Goal: Task Accomplishment & Management: Complete application form

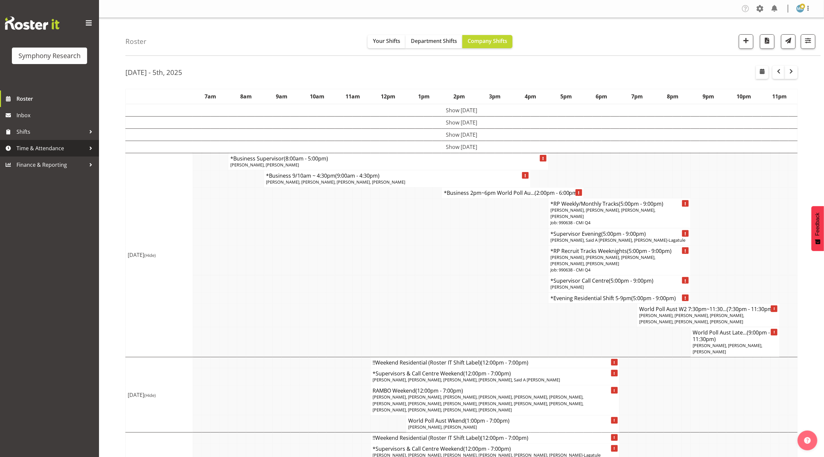
click at [42, 146] on span "Time & Attendance" at bounding box center [51, 148] width 69 height 10
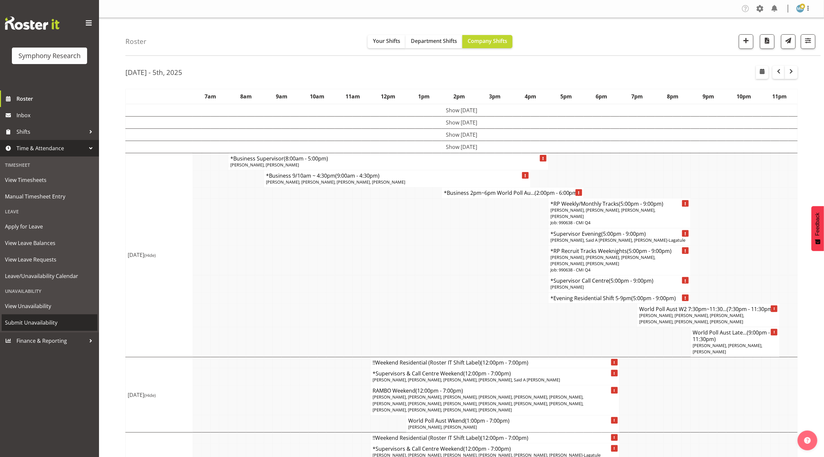
click at [36, 322] on span "Submit Unavailability" at bounding box center [49, 323] width 89 height 10
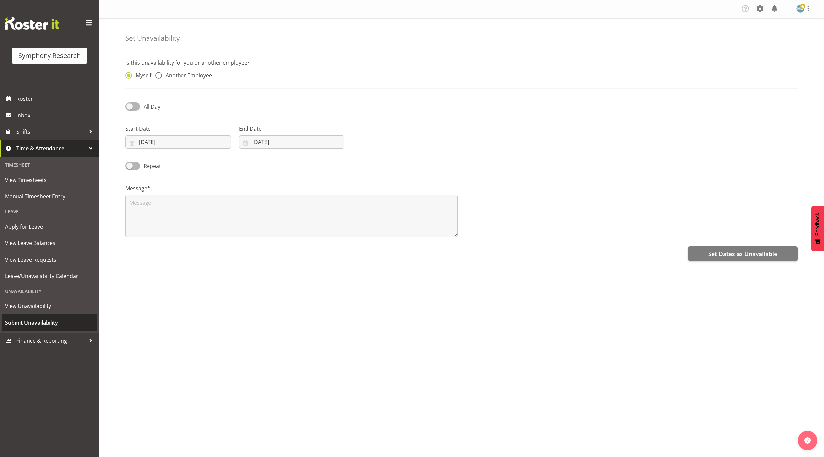
select select "9"
select select "2025"
click at [190, 145] on input "[DATE]" at bounding box center [178, 141] width 106 height 13
click at [140, 218] on span "12" at bounding box center [138, 221] width 5 height 6
type input "[DATE]"
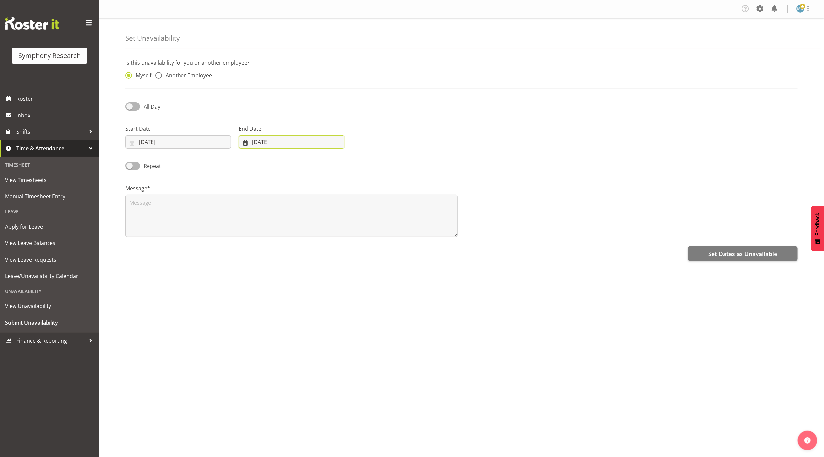
click at [281, 143] on input "[DATE]" at bounding box center [292, 141] width 106 height 13
click at [253, 221] on span "12" at bounding box center [252, 221] width 5 height 6
type input "[DATE]"
click at [358, 221] on textarea at bounding box center [291, 216] width 332 height 42
type textarea "DO"
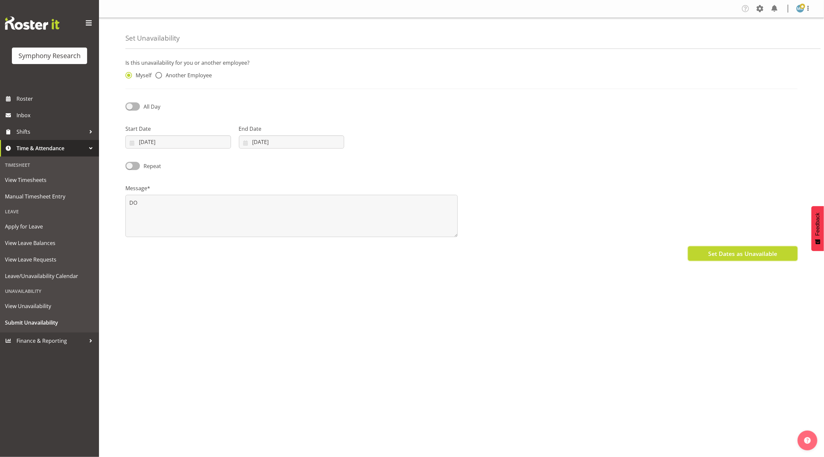
click at [767, 253] on span "Set Dates as Unavailable" at bounding box center [742, 253] width 69 height 9
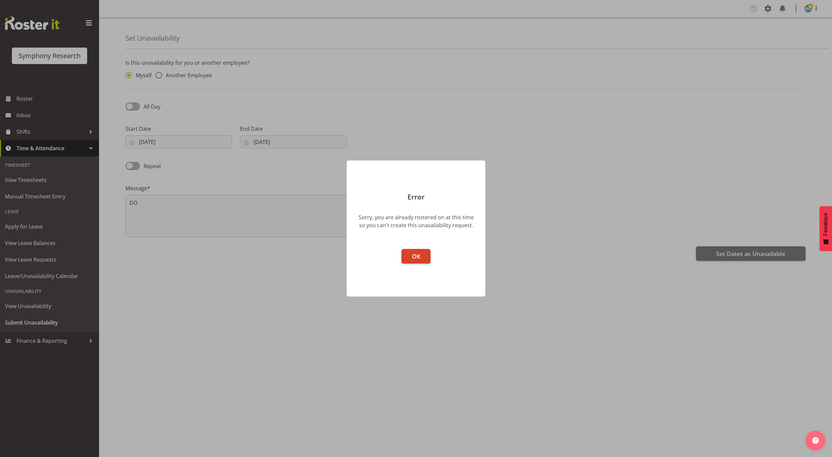
click at [417, 253] on span "OK" at bounding box center [416, 256] width 8 height 8
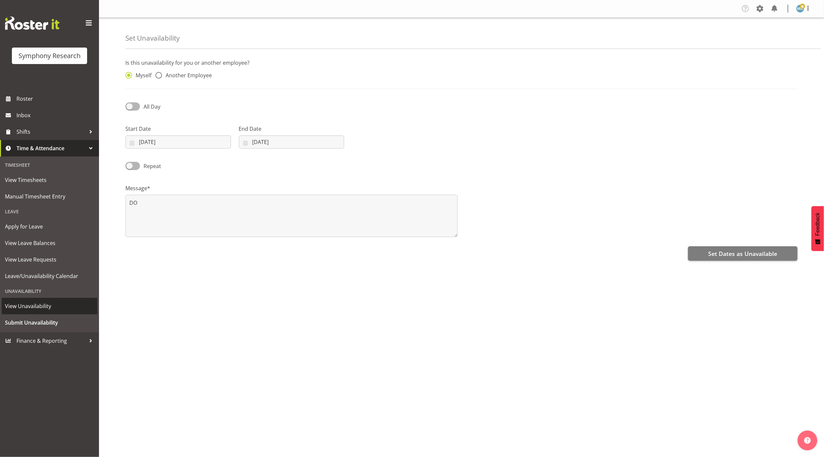
click at [42, 303] on span "View Unavailability" at bounding box center [49, 306] width 89 height 10
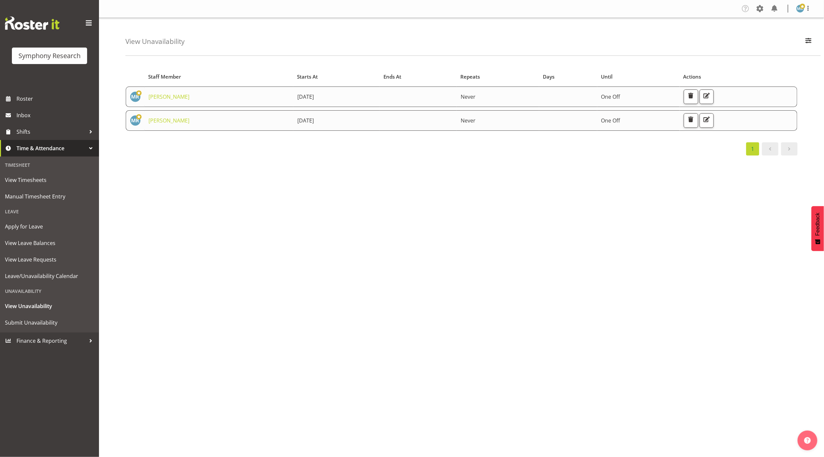
click at [777, 151] on link at bounding box center [770, 148] width 17 height 13
